Goal: Transaction & Acquisition: Purchase product/service

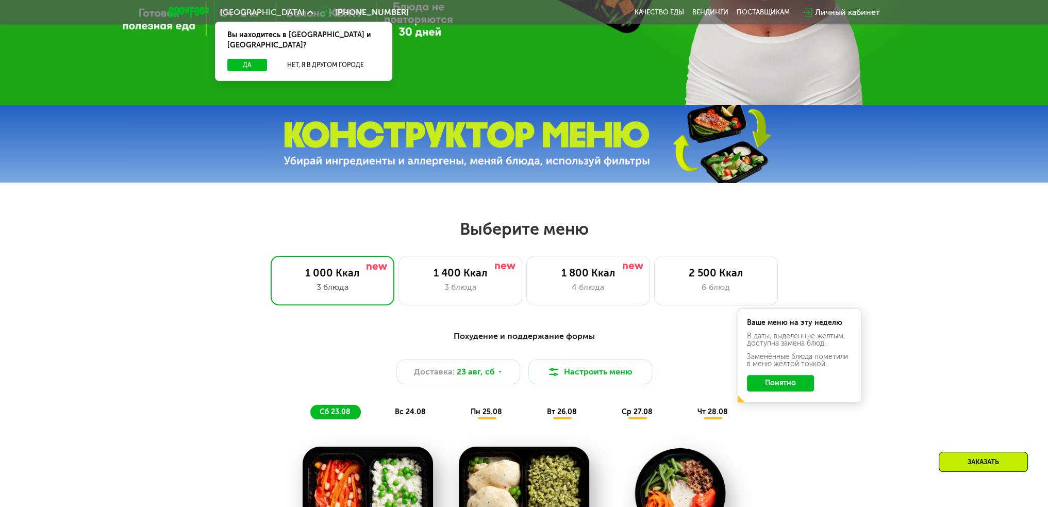
scroll to position [464, 0]
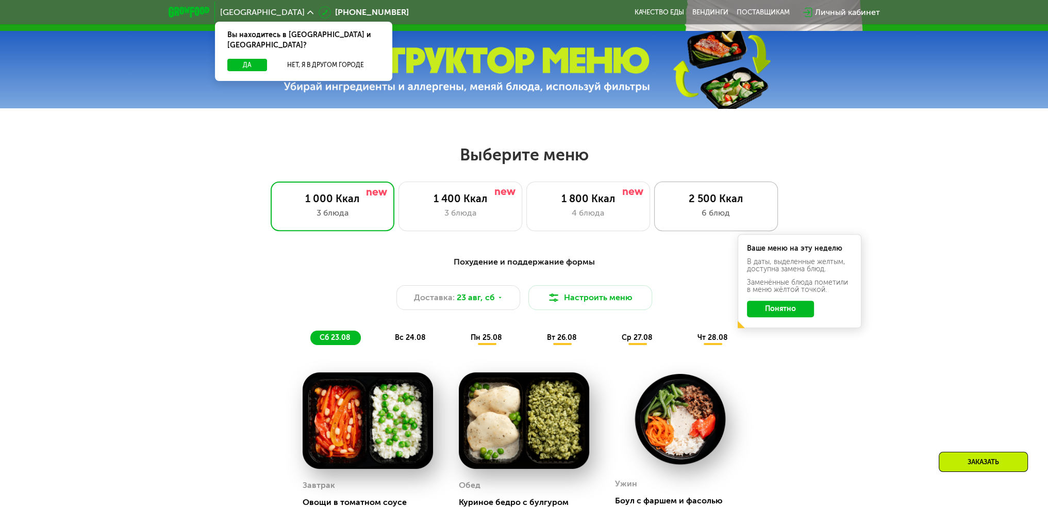
click at [718, 205] on div "2 500 Ккал" at bounding box center [716, 198] width 102 height 12
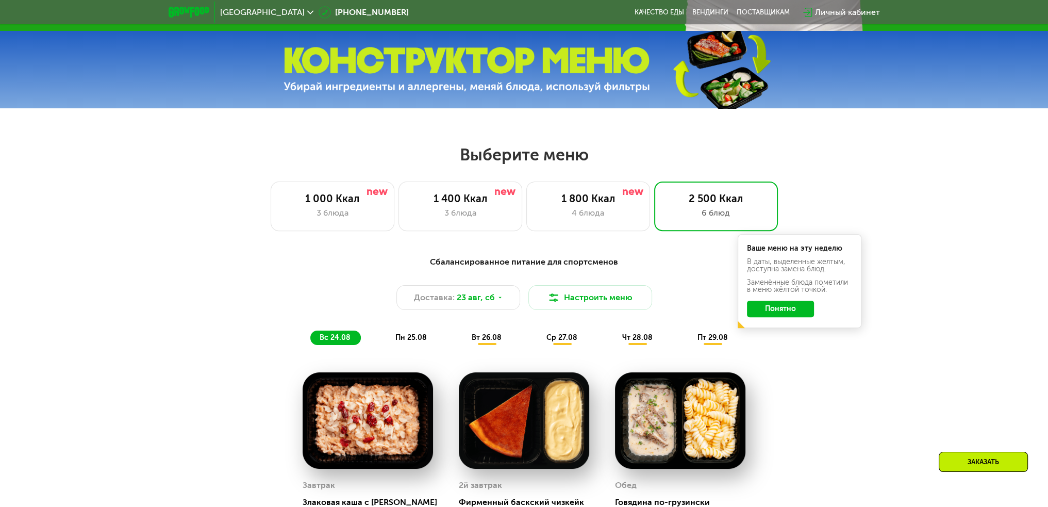
click at [777, 313] on button "Понятно" at bounding box center [780, 308] width 67 height 16
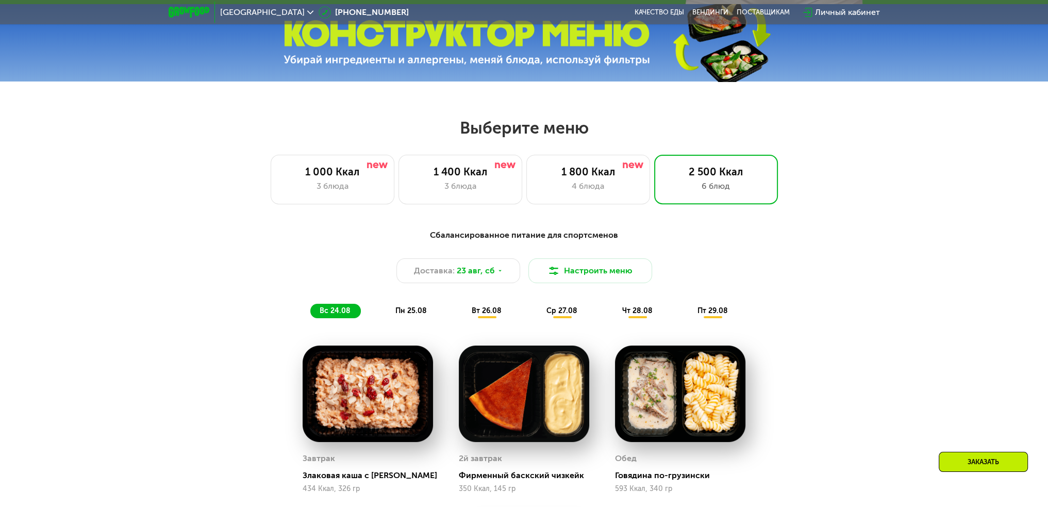
scroll to position [618, 0]
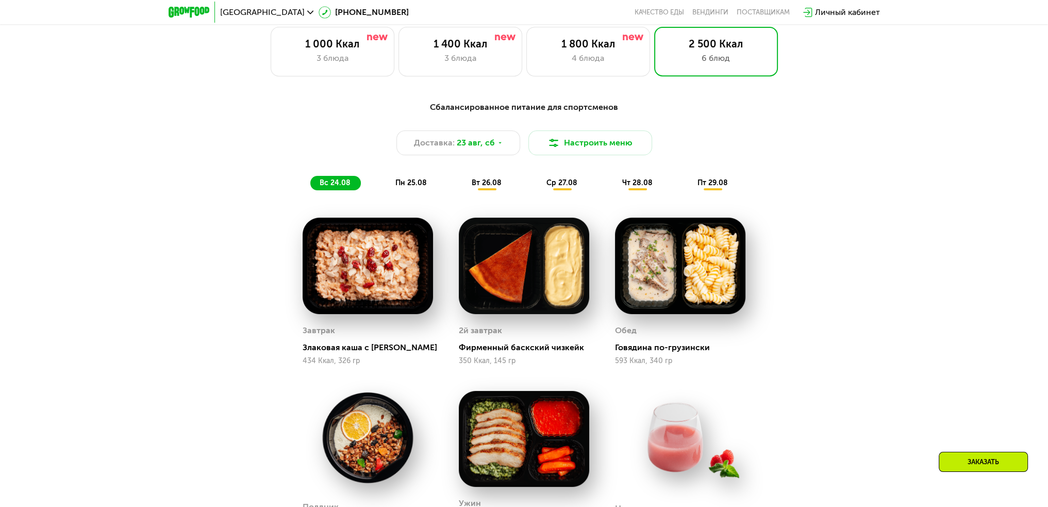
click at [963, 469] on div "Заказать" at bounding box center [982, 461] width 89 height 20
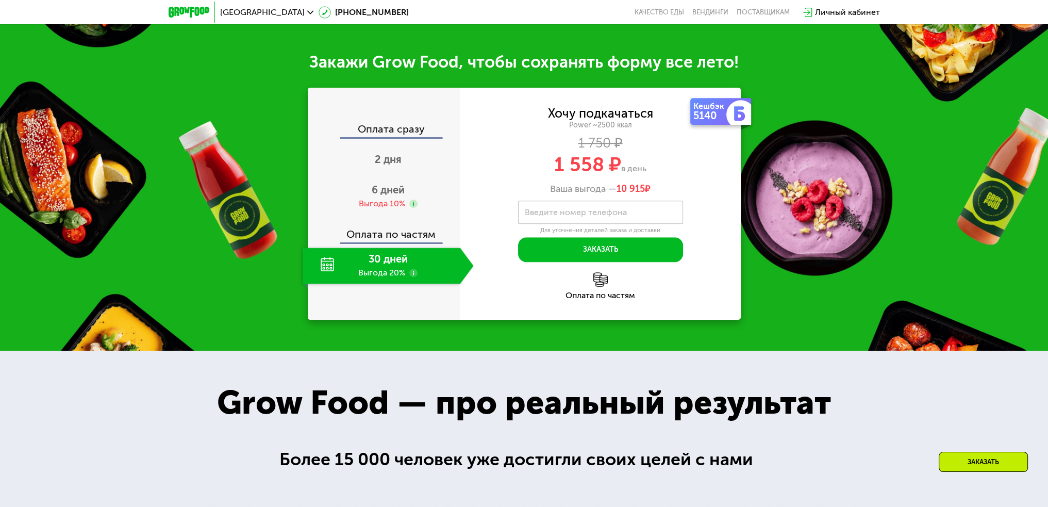
scroll to position [1343, 0]
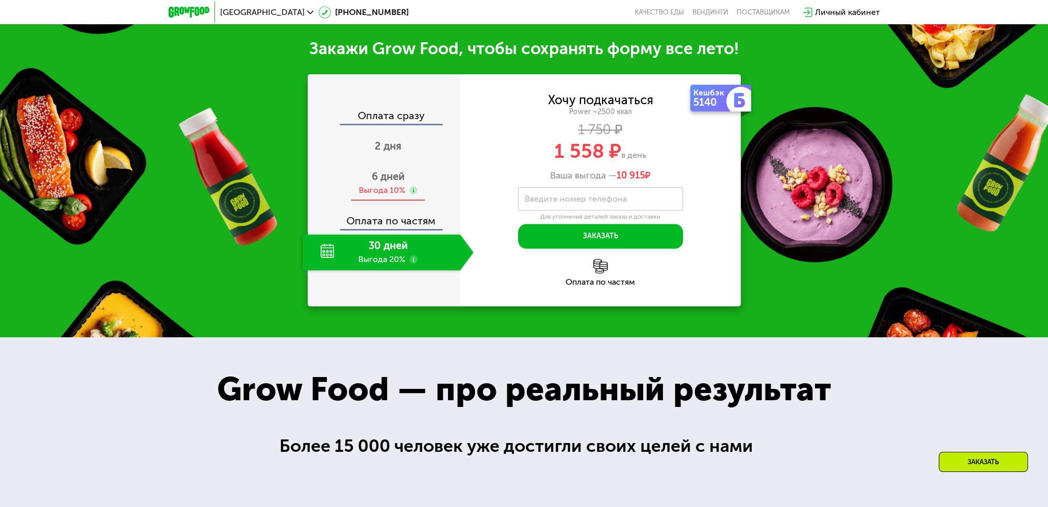
click at [375, 184] on div "Выгода 10%" at bounding box center [382, 189] width 46 height 11
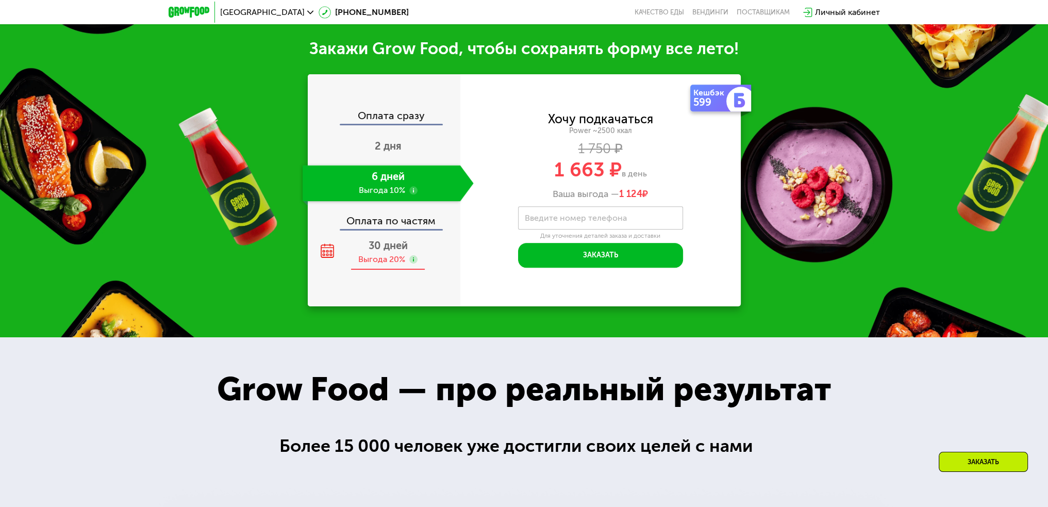
click at [384, 261] on div "30 дней Выгода 20%" at bounding box center [388, 252] width 171 height 36
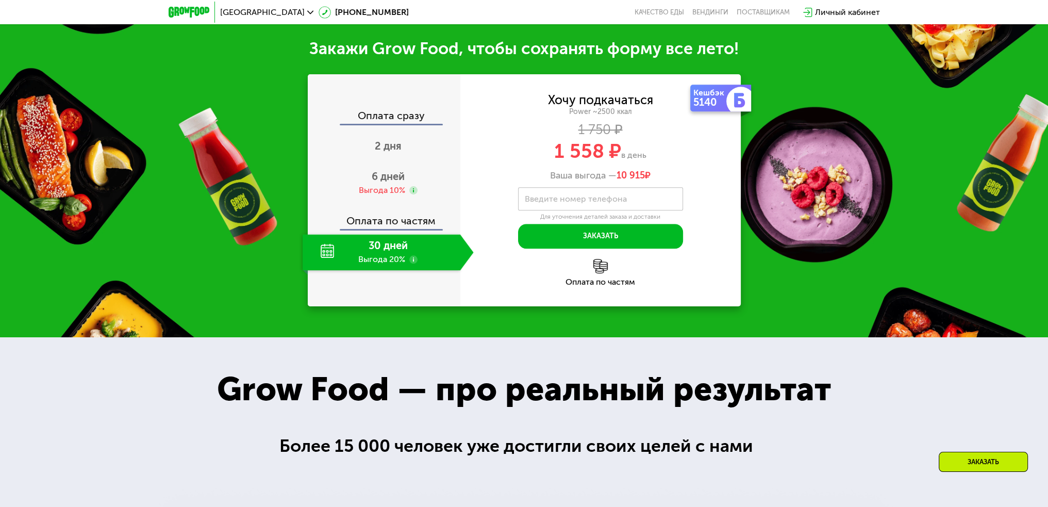
click at [414, 256] on div at bounding box center [413, 260] width 8 height 10
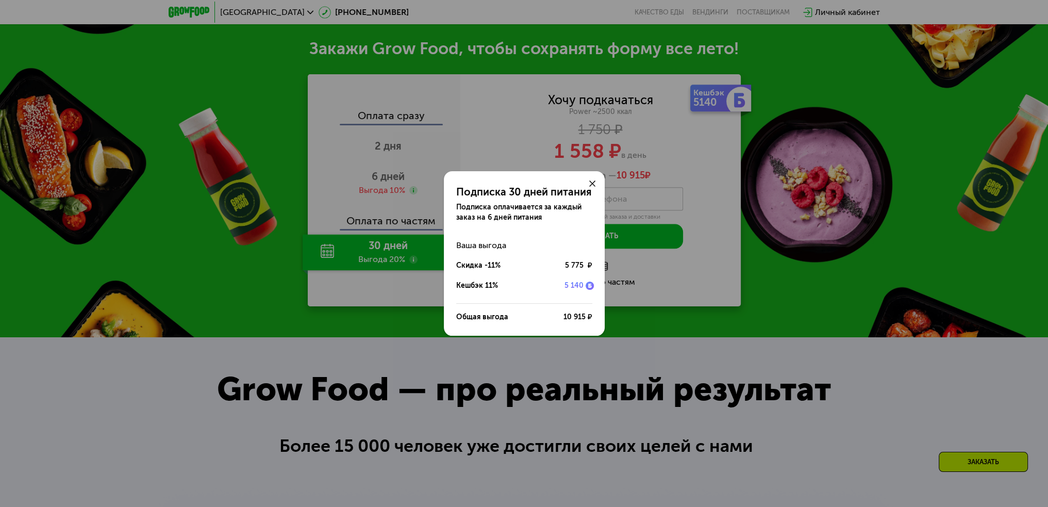
click at [597, 182] on div at bounding box center [592, 183] width 25 height 25
click at [593, 184] on icon at bounding box center [592, 183] width 6 height 6
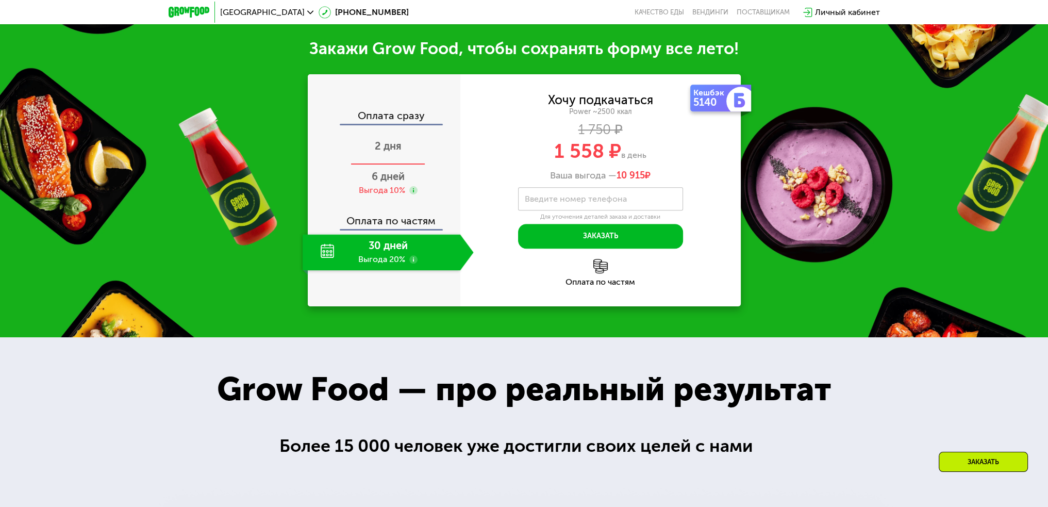
click at [374, 130] on div "2 дня" at bounding box center [388, 147] width 171 height 36
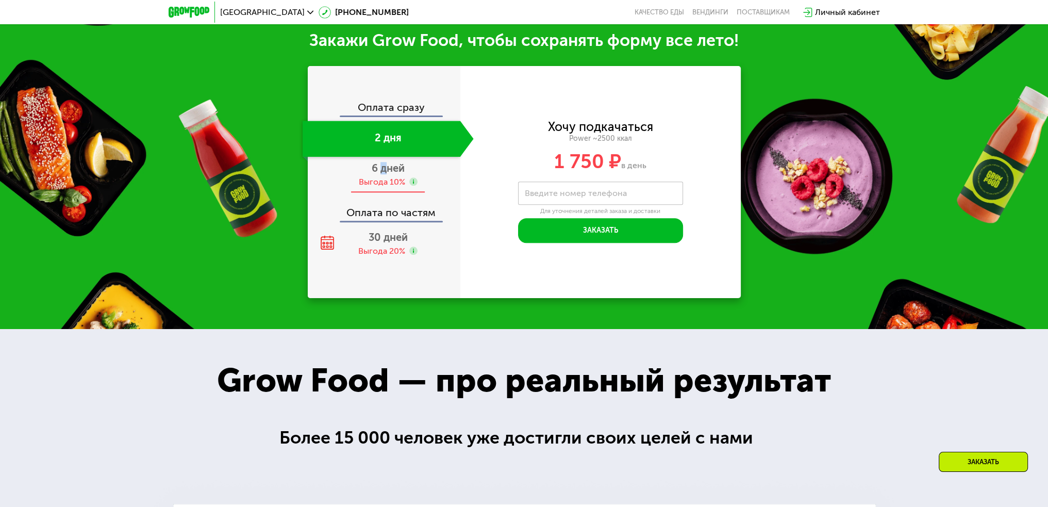
drag, startPoint x: 383, startPoint y: 175, endPoint x: 375, endPoint y: 177, distance: 8.0
click at [378, 177] on div "6 дней Выгода 10%" at bounding box center [388, 175] width 171 height 36
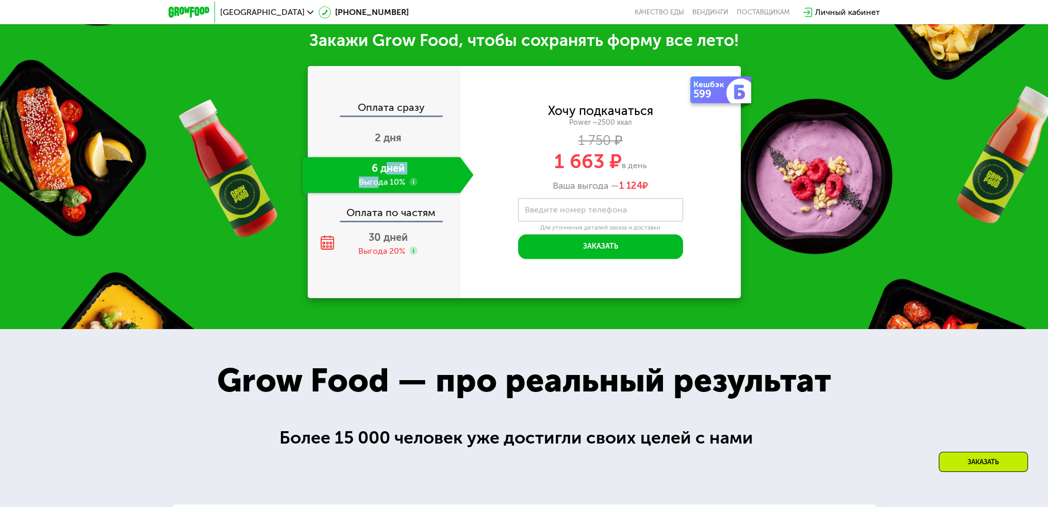
scroll to position [1343, 0]
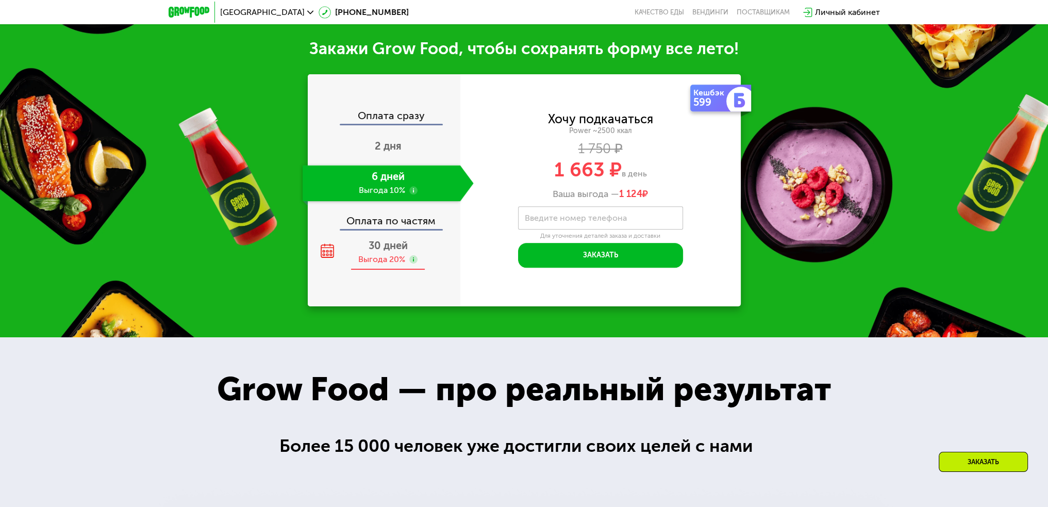
click at [365, 254] on div "Выгода 20%" at bounding box center [381, 259] width 47 height 11
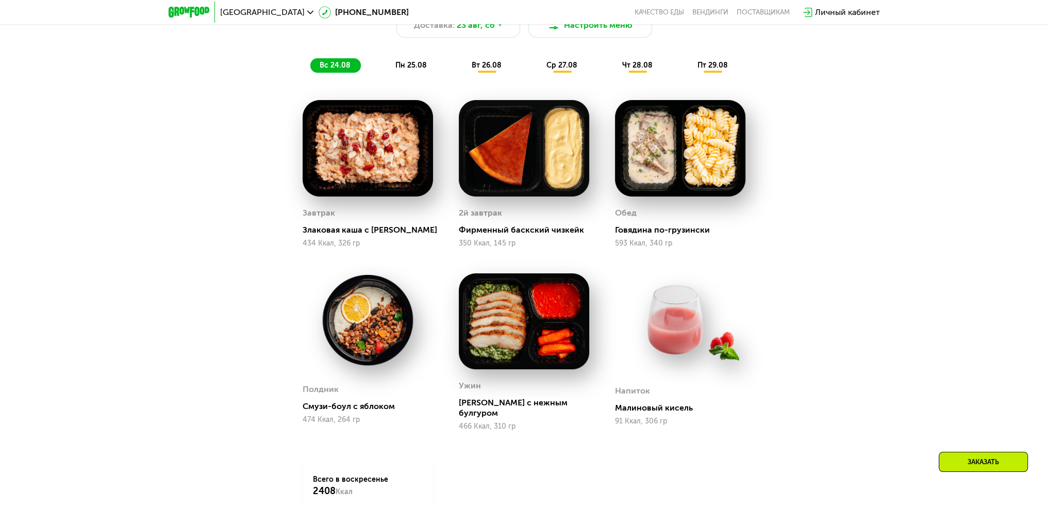
scroll to position [722, 0]
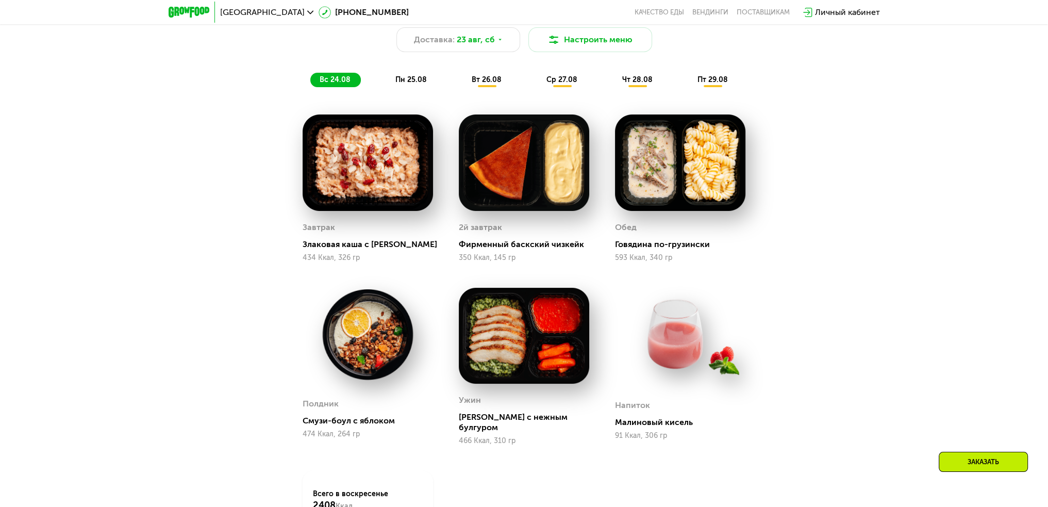
click at [404, 83] on span "пн 25.08" at bounding box center [410, 79] width 31 height 9
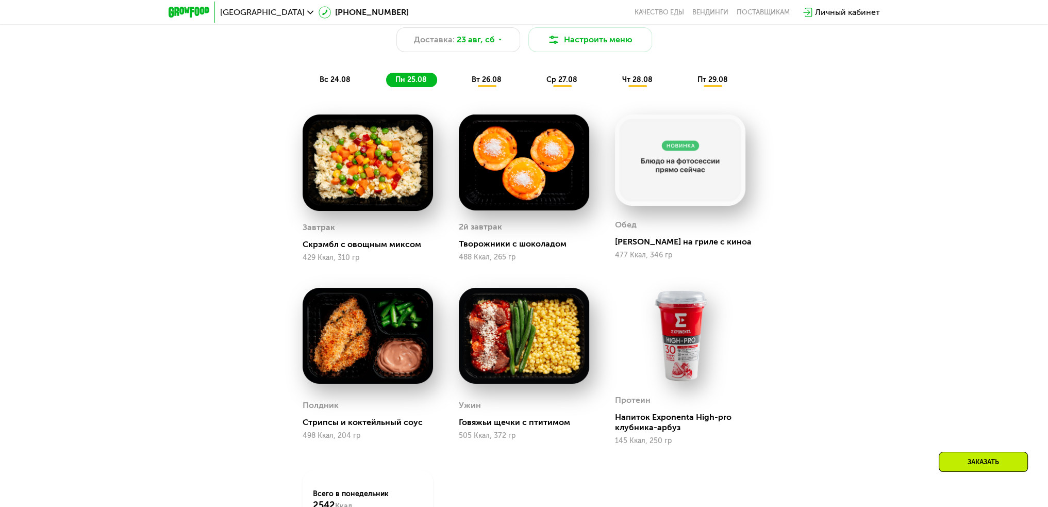
click at [537, 78] on div "вт 26.08" at bounding box center [562, 80] width 51 height 14
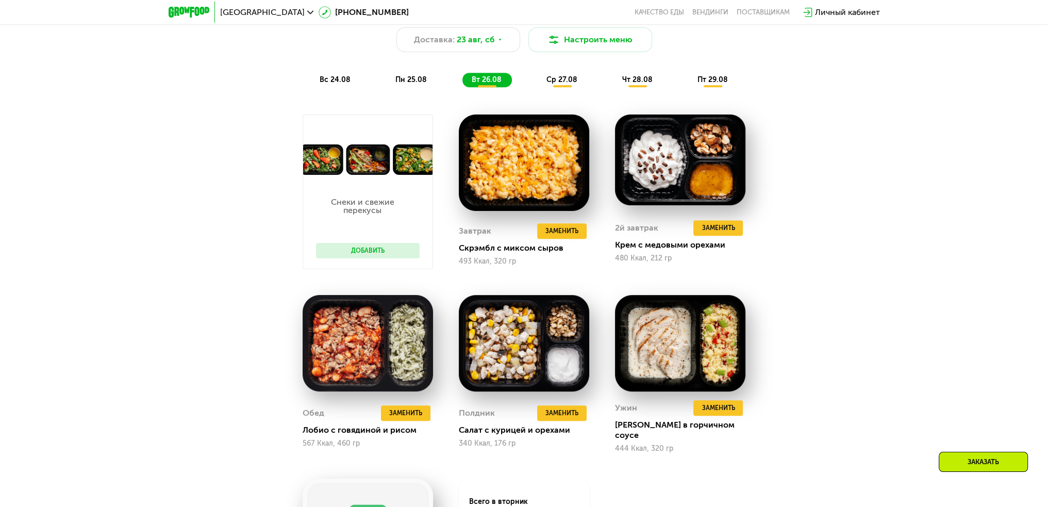
click at [613, 85] on div "ср 27.08" at bounding box center [638, 80] width 50 height 14
